Goal: Information Seeking & Learning: Learn about a topic

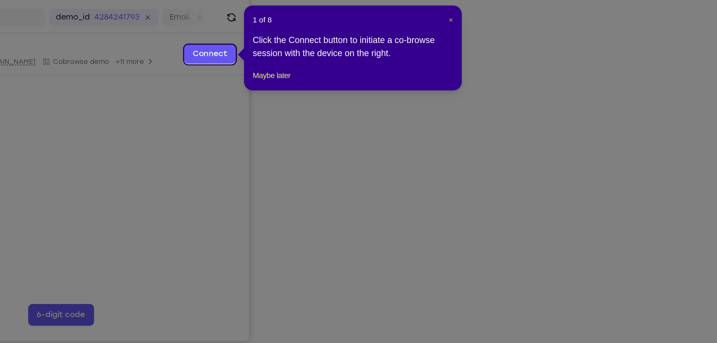
click at [509, 90] on span "×" at bounding box center [508, 91] width 2 height 4
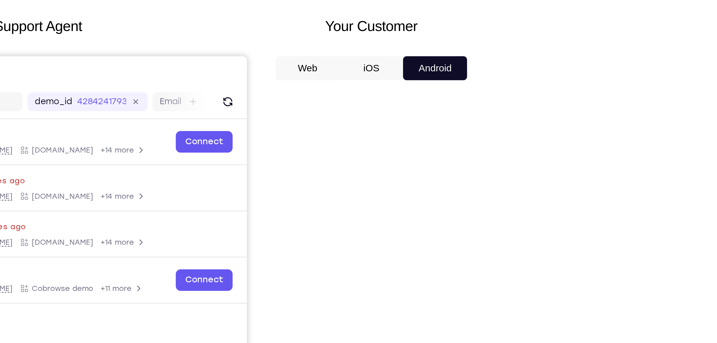
click at [194, 44] on button "iOS" at bounding box center [181, 38] width 25 height 12
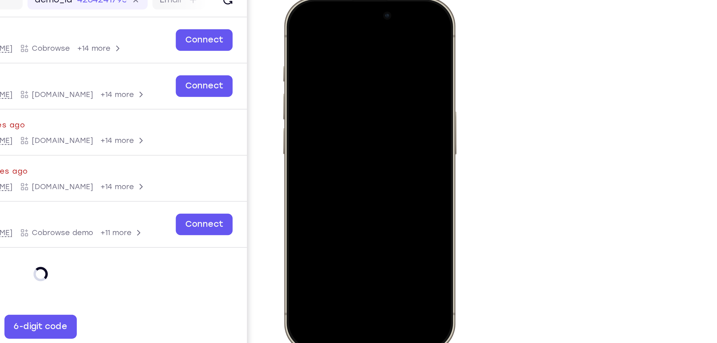
drag, startPoint x: 756, startPoint y: 75, endPoint x: 311, endPoint y: 134, distance: 448.9
click at [311, 134] on div at bounding box center [321, 76] width 70 height 152
drag, startPoint x: 306, startPoint y: 4, endPoint x: 315, endPoint y: 138, distance: 133.7
click at [315, 138] on div at bounding box center [321, 76] width 70 height 152
drag, startPoint x: 306, startPoint y: 6, endPoint x: 312, endPoint y: 108, distance: 102.6
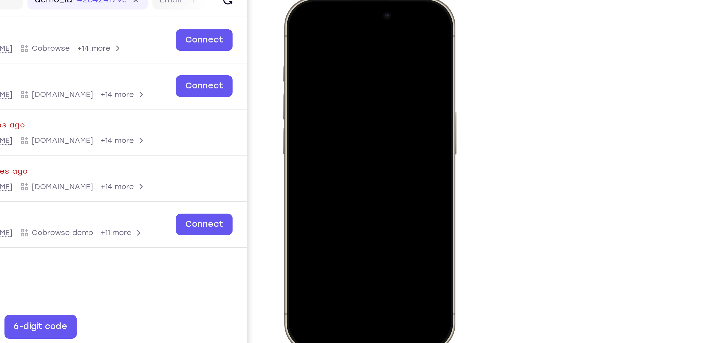
click at [312, 108] on div at bounding box center [321, 76] width 70 height 152
drag, startPoint x: 304, startPoint y: 3, endPoint x: 308, endPoint y: 116, distance: 112.9
click at [308, 116] on div at bounding box center [321, 76] width 70 height 152
drag, startPoint x: 306, startPoint y: 3, endPoint x: 315, endPoint y: 97, distance: 93.9
click at [315, 97] on div at bounding box center [321, 76] width 70 height 152
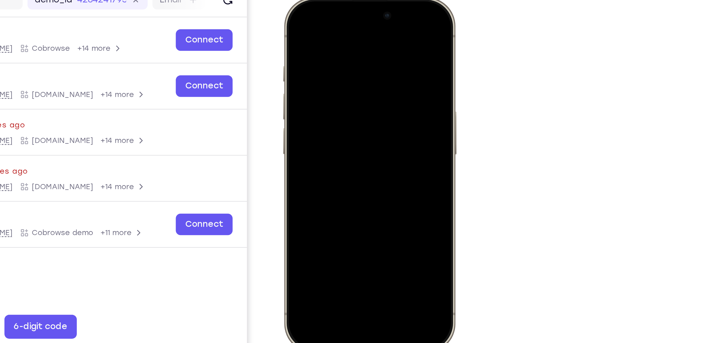
drag, startPoint x: 305, startPoint y: 9, endPoint x: 318, endPoint y: 140, distance: 131.4
click at [318, 140] on div at bounding box center [321, 76] width 70 height 152
drag, startPoint x: 308, startPoint y: 5, endPoint x: 317, endPoint y: 89, distance: 85.1
click at [317, 89] on div at bounding box center [321, 76] width 70 height 152
drag, startPoint x: 308, startPoint y: 1, endPoint x: 314, endPoint y: 109, distance: 108.2
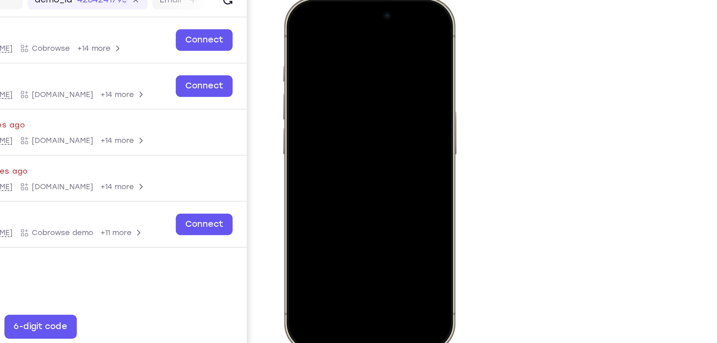
click at [314, 109] on div at bounding box center [321, 76] width 70 height 152
drag, startPoint x: 311, startPoint y: 15, endPoint x: 320, endPoint y: 122, distance: 107.6
click at [320, 122] on div at bounding box center [321, 76] width 70 height 152
drag, startPoint x: 306, startPoint y: 9, endPoint x: 312, endPoint y: 146, distance: 136.8
click at [312, 146] on div at bounding box center [321, 76] width 70 height 152
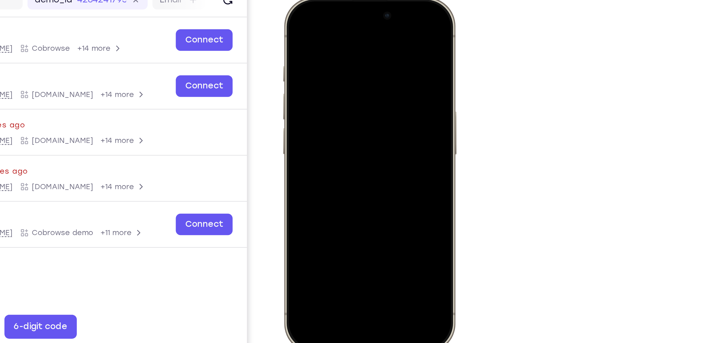
drag, startPoint x: 306, startPoint y: 7, endPoint x: 316, endPoint y: 159, distance: 151.9
click at [316, 157] on html "Online web based iOS Simulators and Android Emulators. Run iPhone, iPad, Mobile…" at bounding box center [321, 77] width 80 height 160
drag, startPoint x: 305, startPoint y: 3, endPoint x: 313, endPoint y: 104, distance: 101.7
click at [313, 104] on div at bounding box center [321, 76] width 70 height 152
drag, startPoint x: 318, startPoint y: 14, endPoint x: 318, endPoint y: 126, distance: 112.6
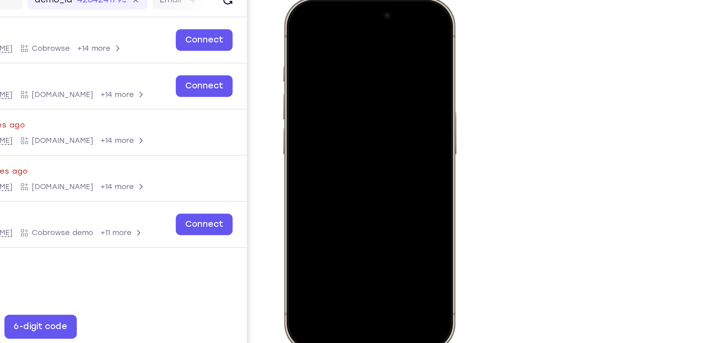
click at [318, 126] on div at bounding box center [321, 76] width 70 height 152
click at [345, 14] on div at bounding box center [321, 76] width 70 height 152
click at [314, 39] on div at bounding box center [321, 76] width 70 height 152
click at [320, 136] on div at bounding box center [321, 76] width 70 height 152
click at [316, 84] on div at bounding box center [321, 76] width 70 height 152
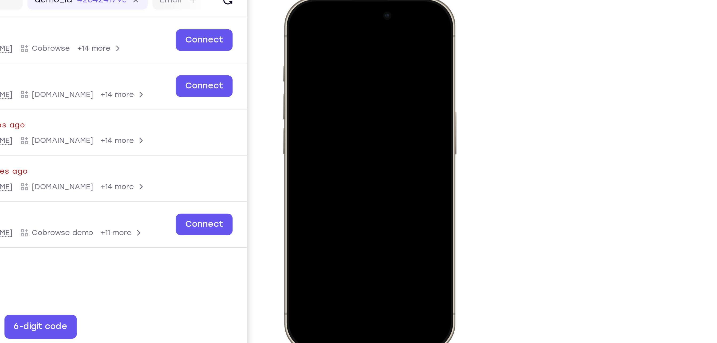
click at [319, 89] on div at bounding box center [321, 76] width 70 height 152
click at [320, 88] on div at bounding box center [321, 76] width 70 height 152
click at [319, 89] on div at bounding box center [321, 76] width 70 height 152
